Goal: Task Accomplishment & Management: Use online tool/utility

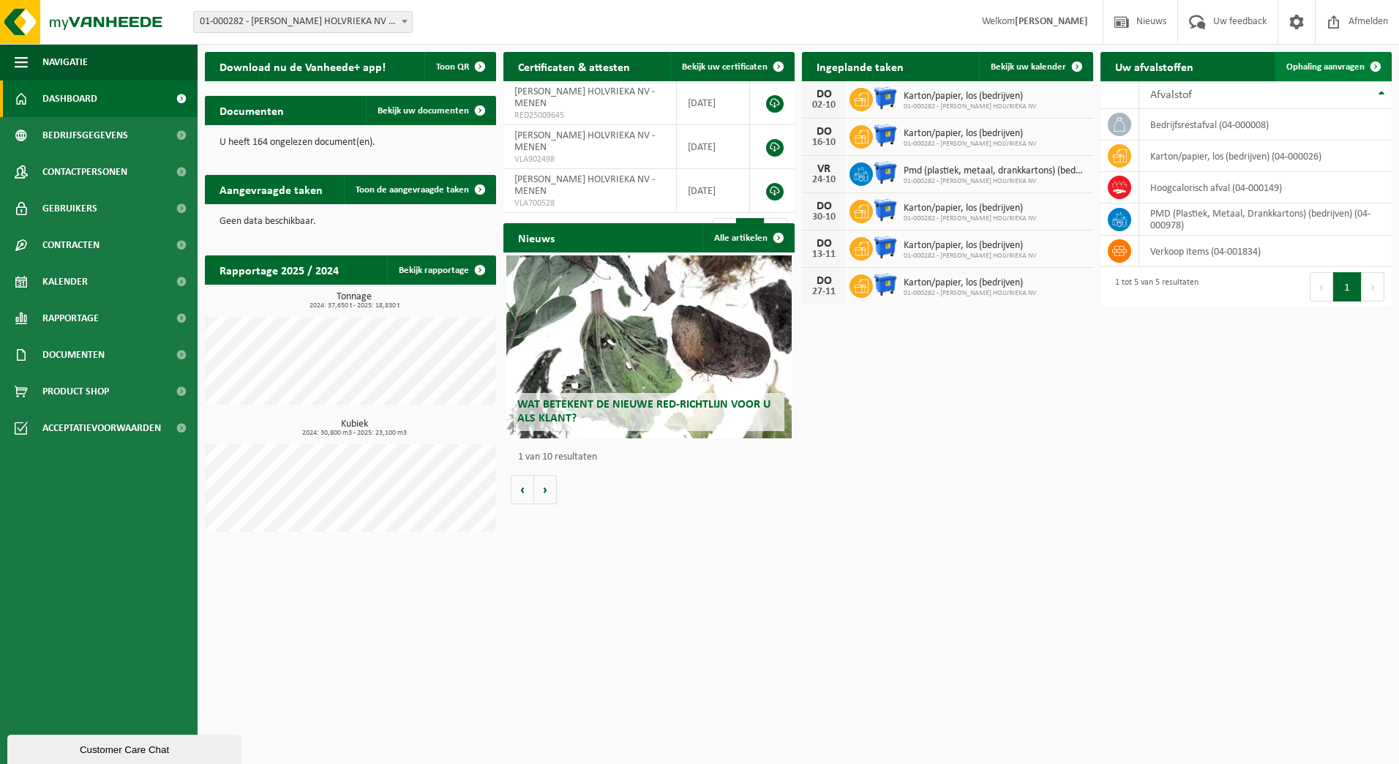
click at [1343, 74] on link "Ophaling aanvragen" at bounding box center [1333, 66] width 116 height 29
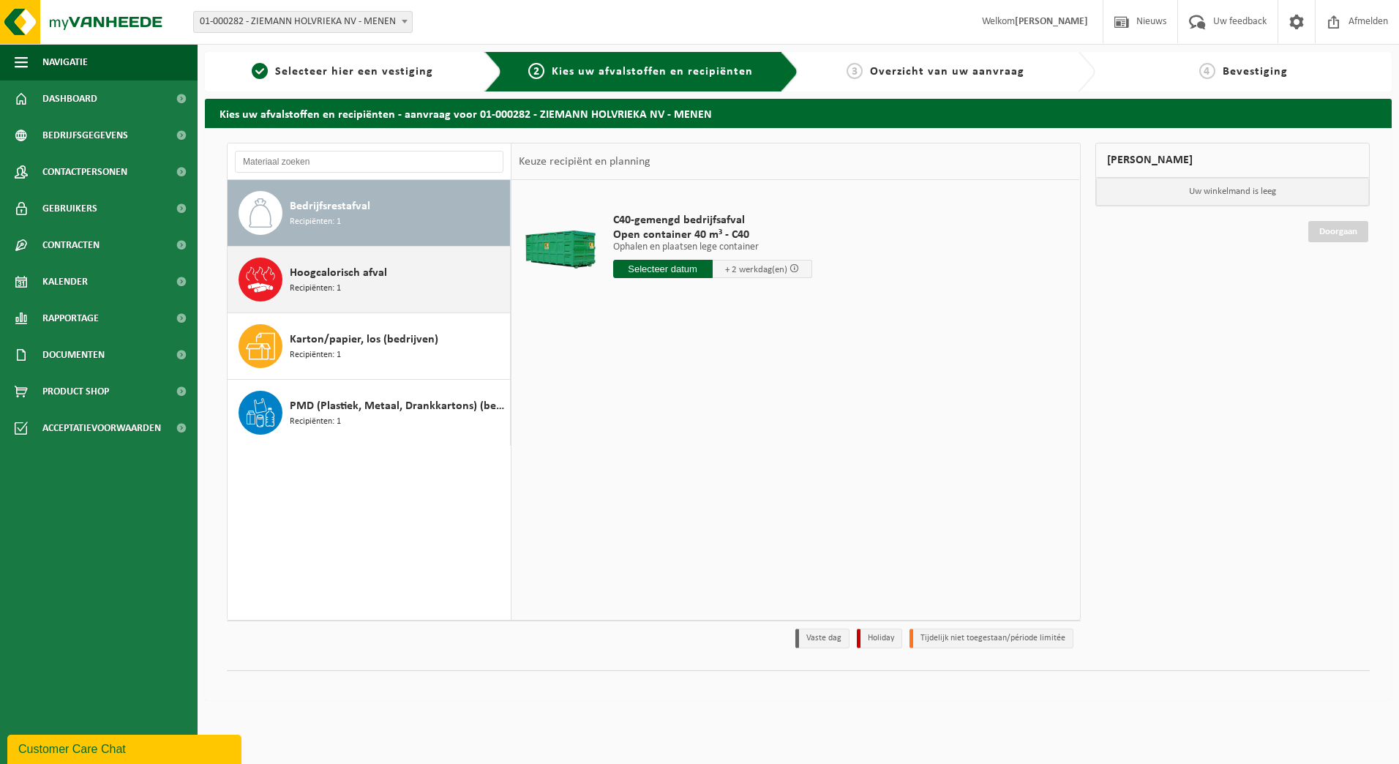
click at [356, 274] on span "Hoogcalorisch afval" at bounding box center [338, 273] width 97 height 18
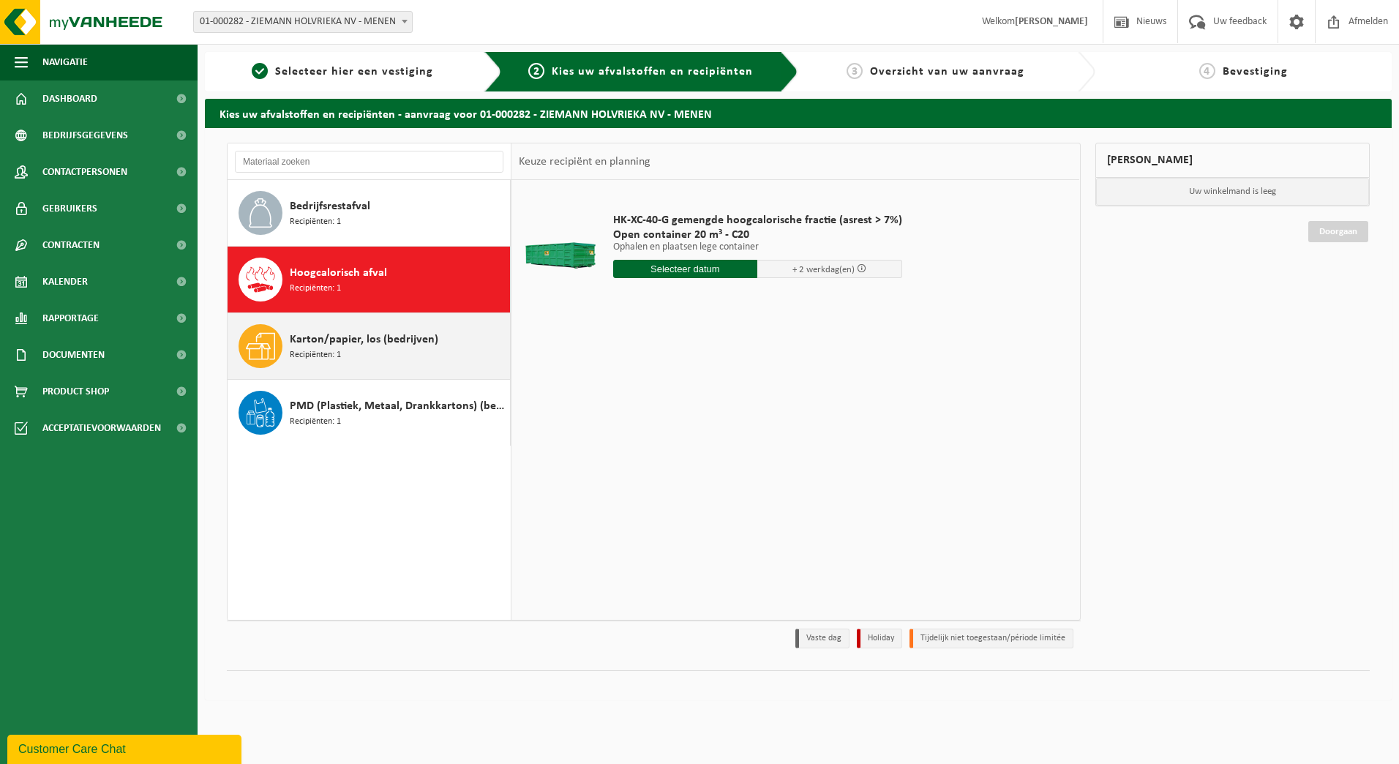
click at [359, 343] on span "Karton/papier, los (bedrijven)" at bounding box center [364, 340] width 149 height 18
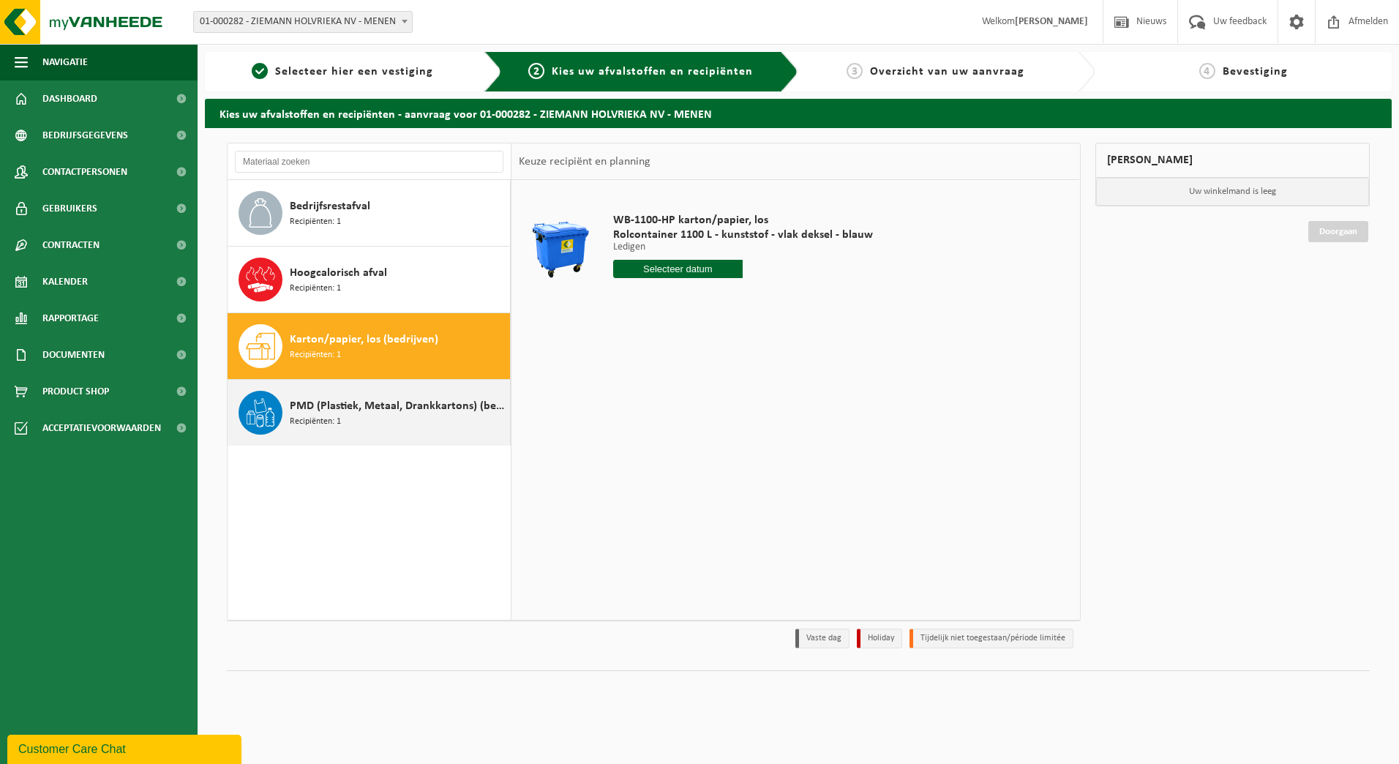
click at [378, 396] on div "PMD (Plastiek, Metaal, Drankkartons) (bedrijven) Recipiënten: 1" at bounding box center [398, 413] width 217 height 44
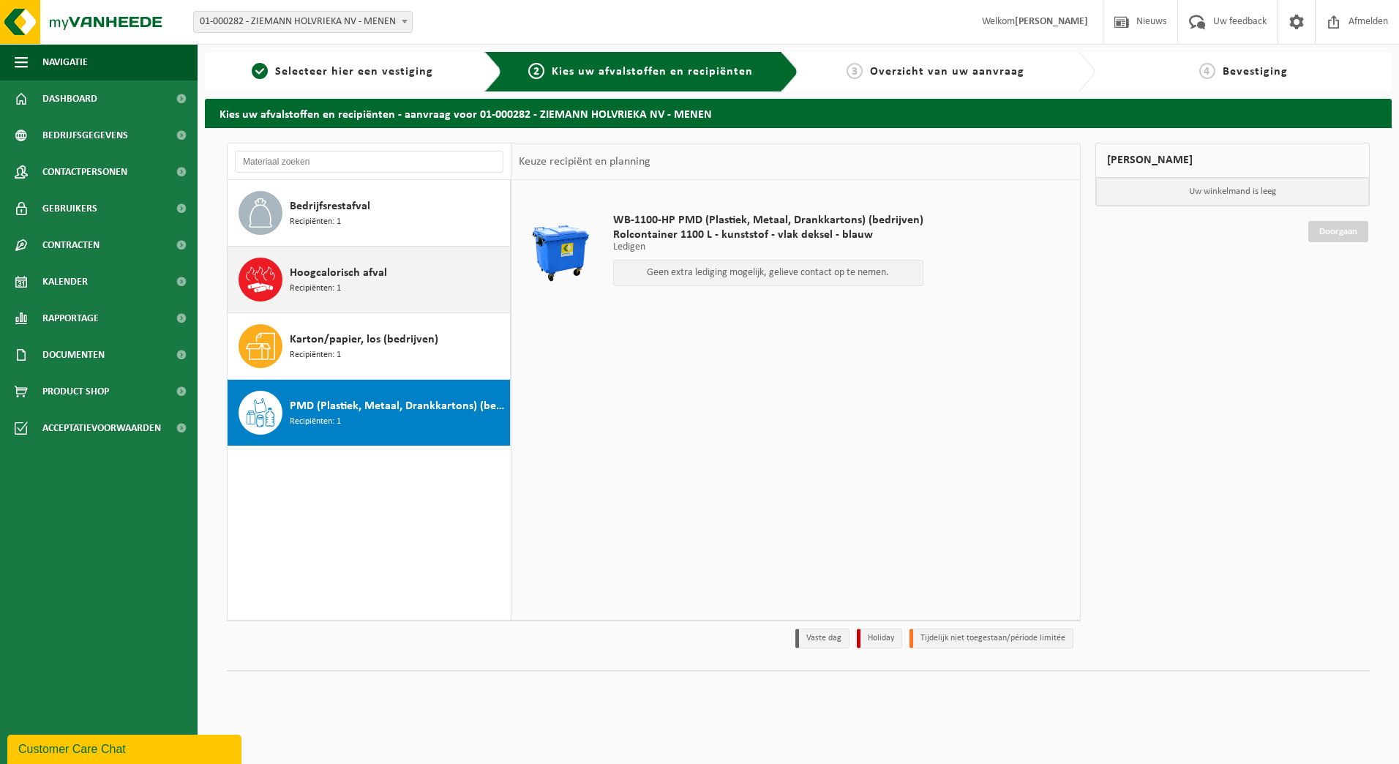
click at [381, 272] on span "Hoogcalorisch afval" at bounding box center [338, 273] width 97 height 18
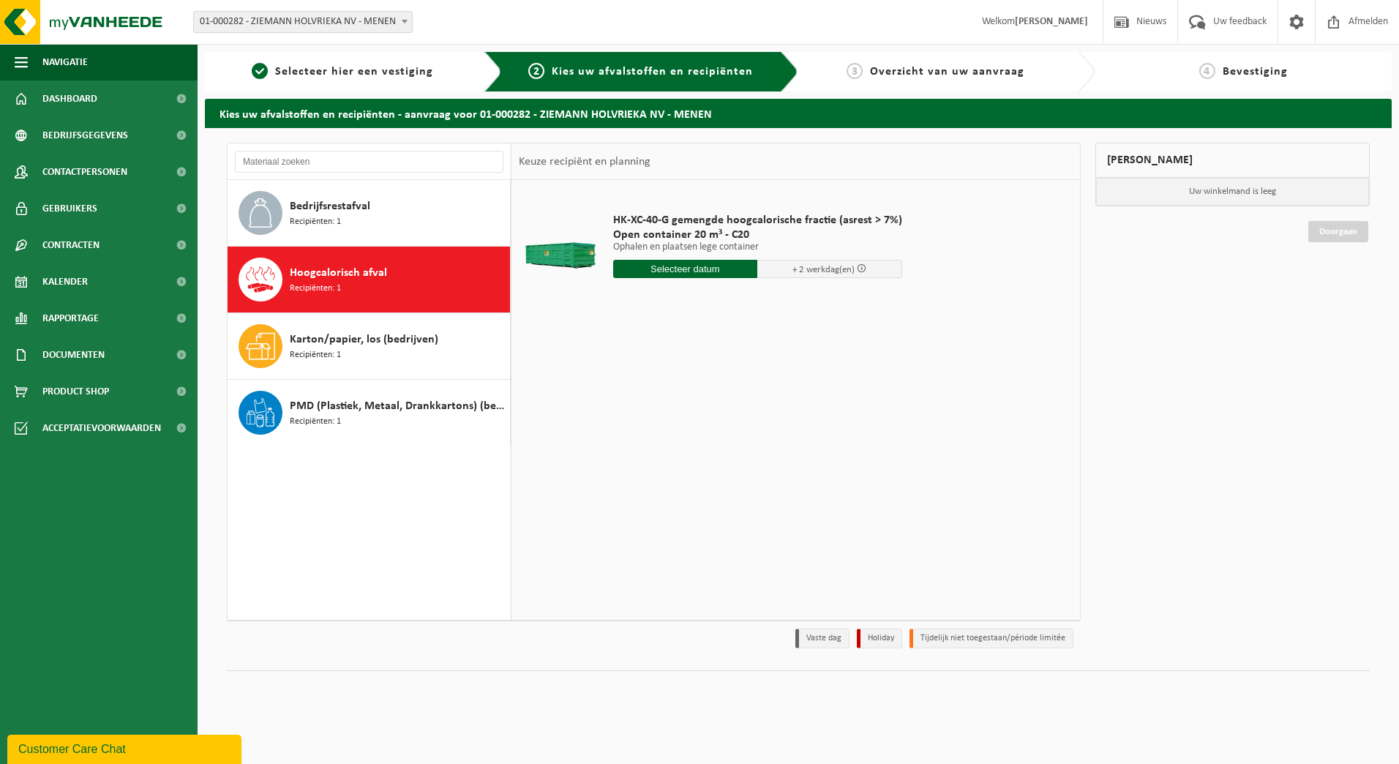
click at [858, 268] on span at bounding box center [862, 268] width 10 height 10
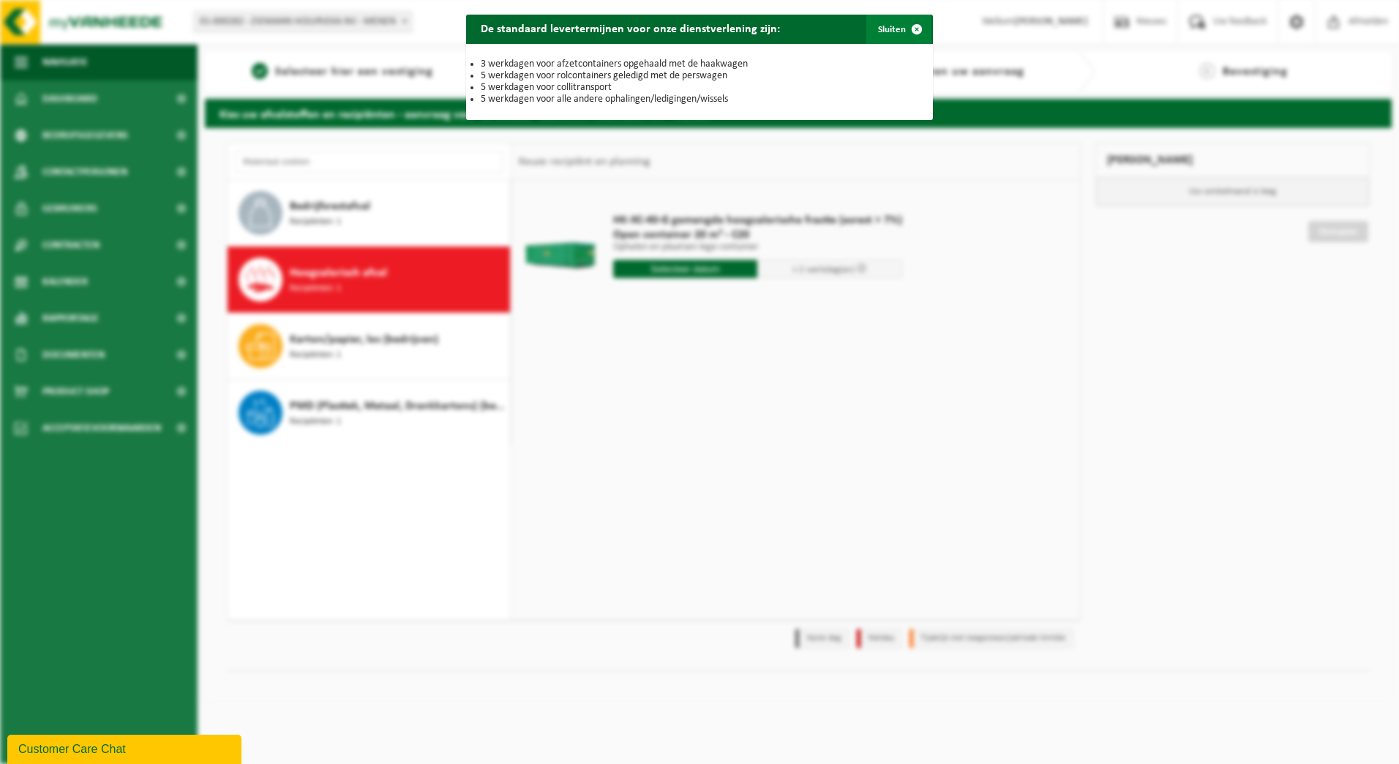
click at [892, 23] on button "Sluiten" at bounding box center [899, 29] width 65 height 29
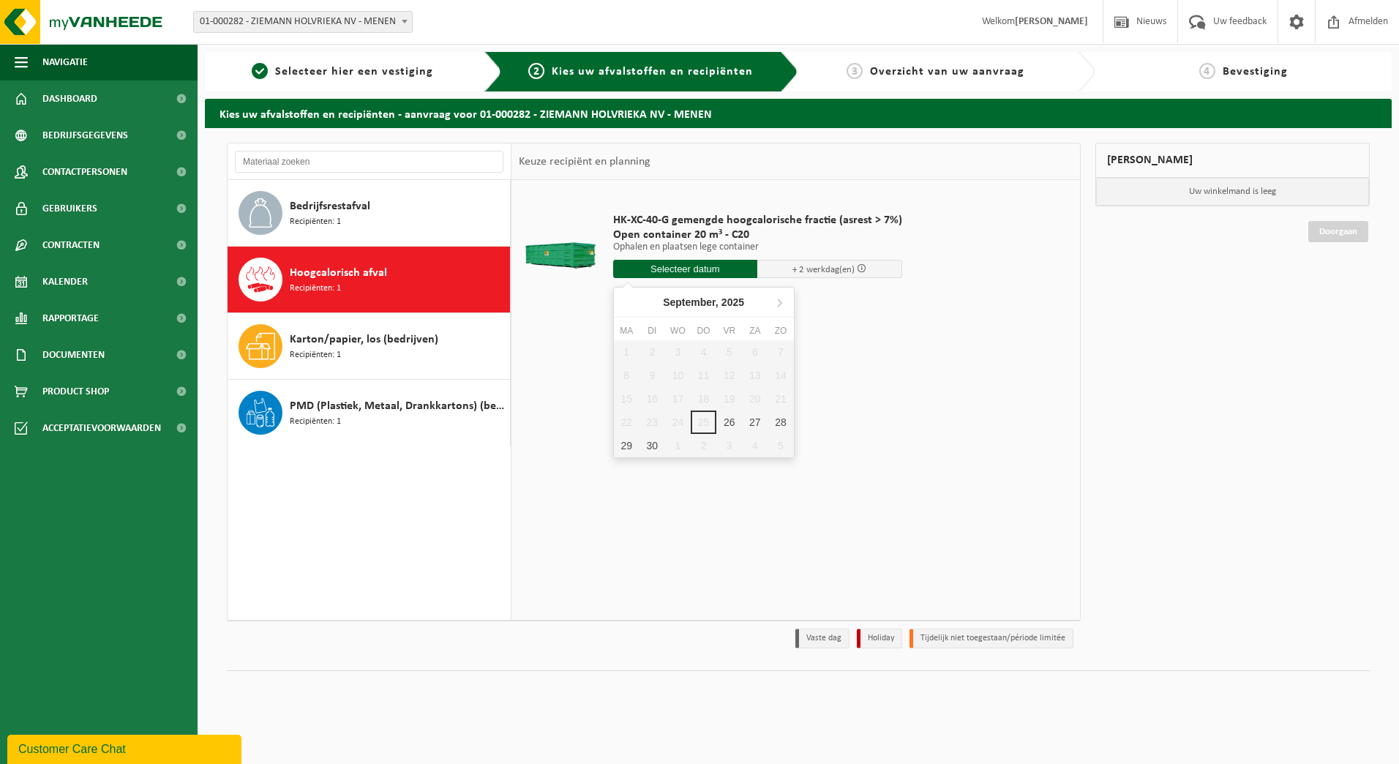
click at [703, 272] on input "text" at bounding box center [685, 269] width 145 height 18
click at [727, 426] on div "26" at bounding box center [730, 422] width 26 height 23
type input "Van 2025-09-26"
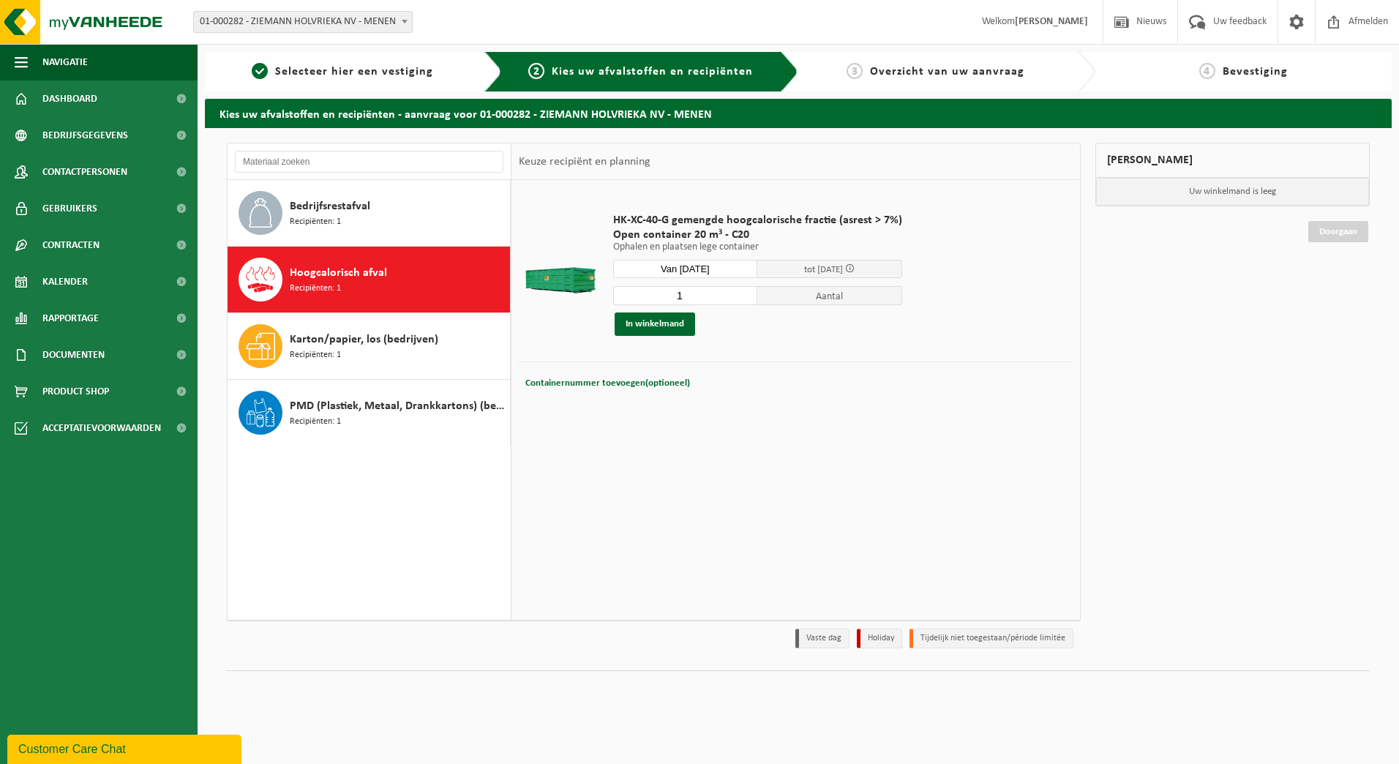
click at [817, 302] on span "Aantal" at bounding box center [829, 295] width 145 height 19
click at [668, 325] on button "In winkelmand" at bounding box center [655, 324] width 81 height 23
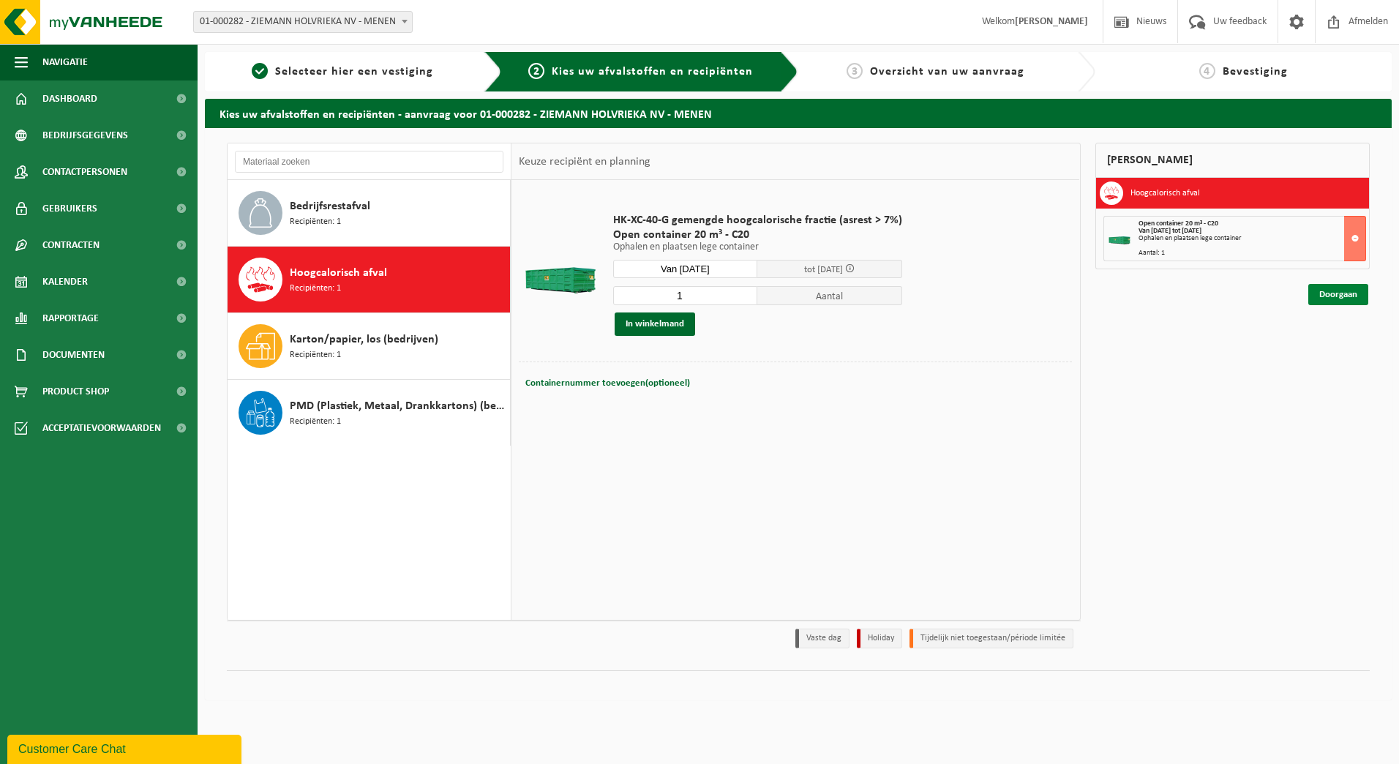
click at [1344, 300] on link "Doorgaan" at bounding box center [1339, 294] width 60 height 21
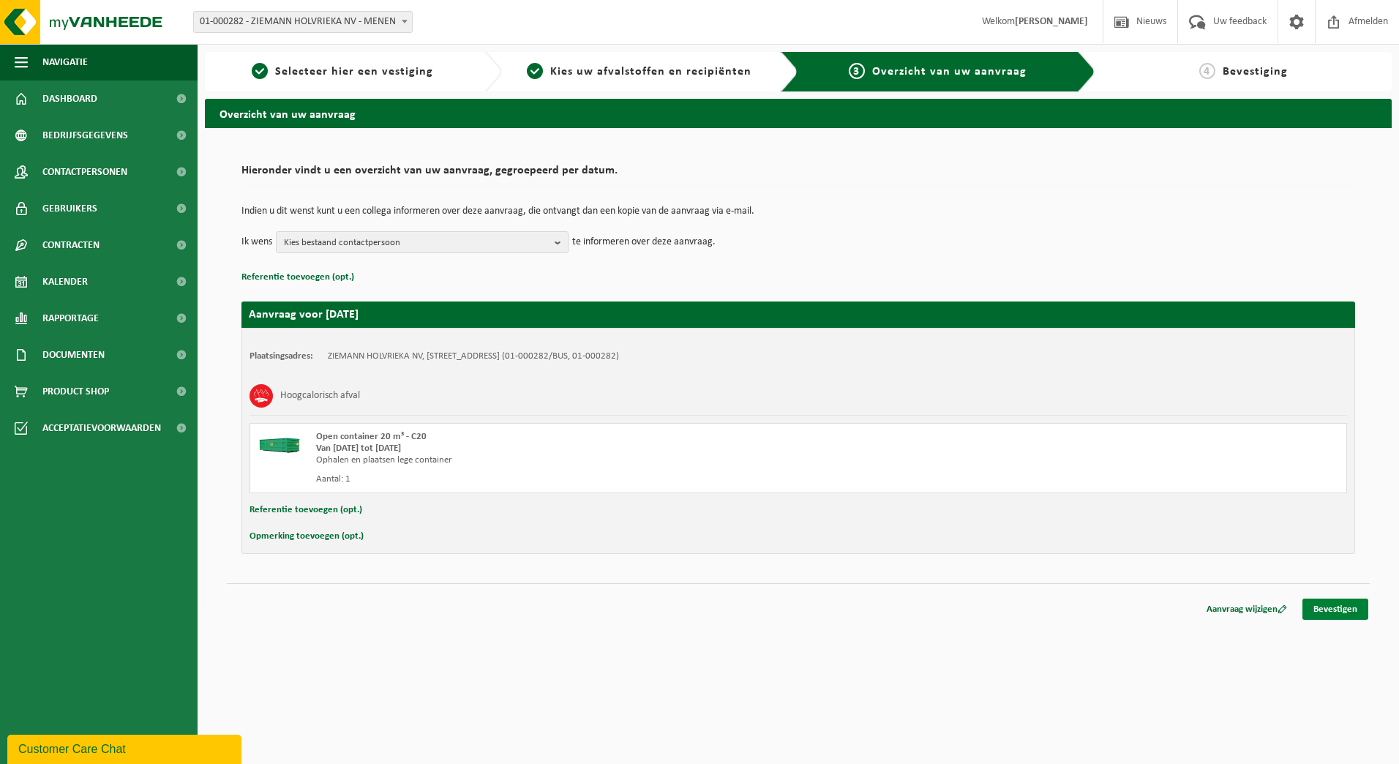
click at [1333, 615] on link "Bevestigen" at bounding box center [1336, 609] width 66 height 21
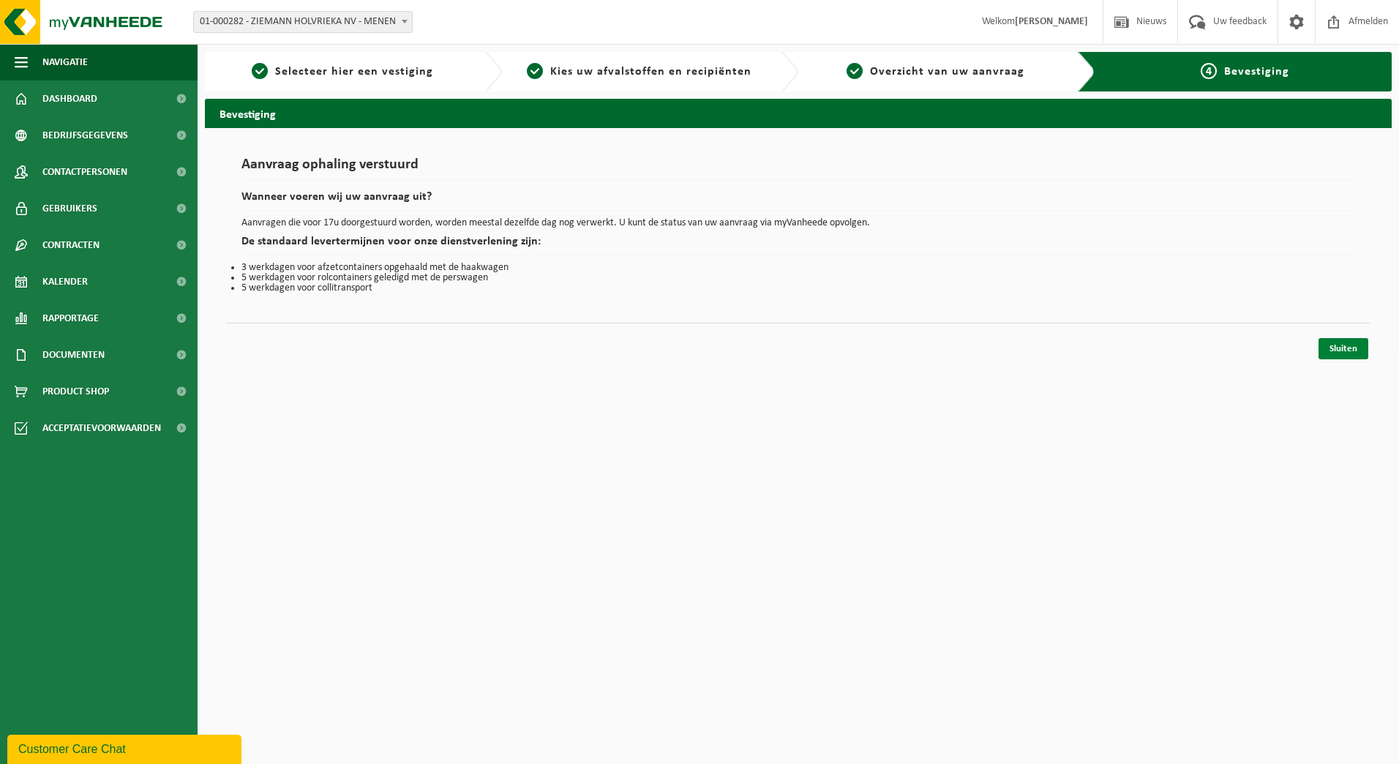
click at [1345, 350] on link "Sluiten" at bounding box center [1344, 348] width 50 height 21
